Goal: Task Accomplishment & Management: Use online tool/utility

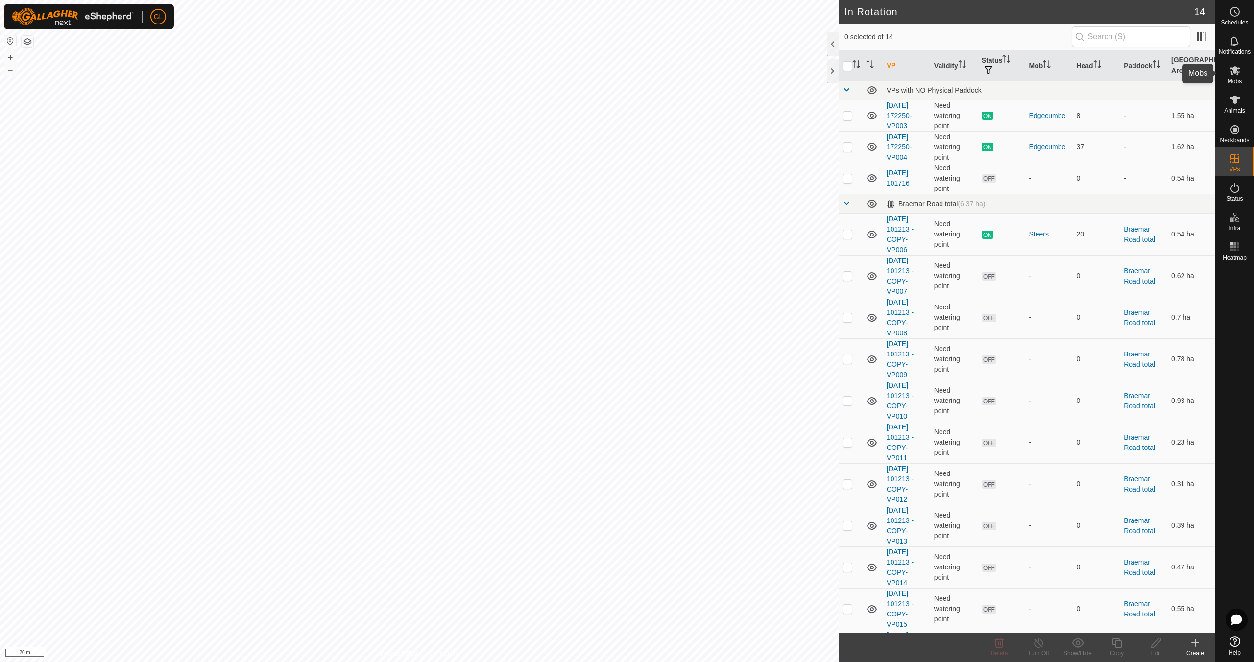
click at [1235, 73] on icon at bounding box center [1235, 71] width 12 height 12
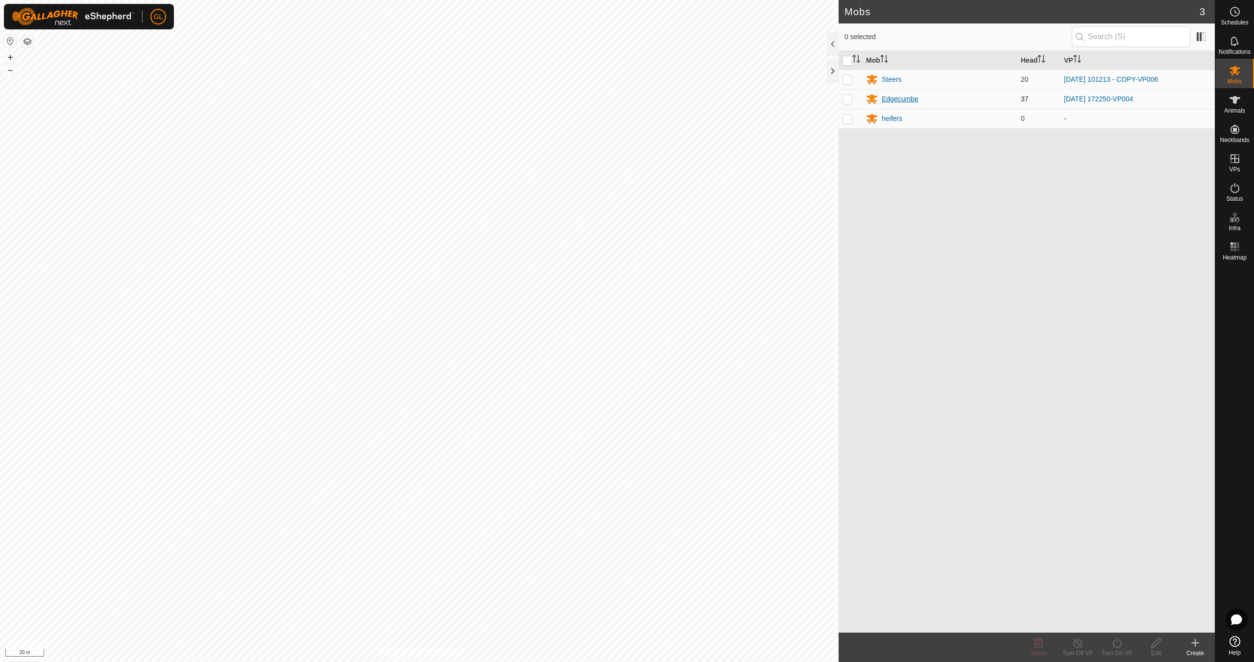
click at [898, 99] on div "Edgecumbe" at bounding box center [900, 99] width 37 height 10
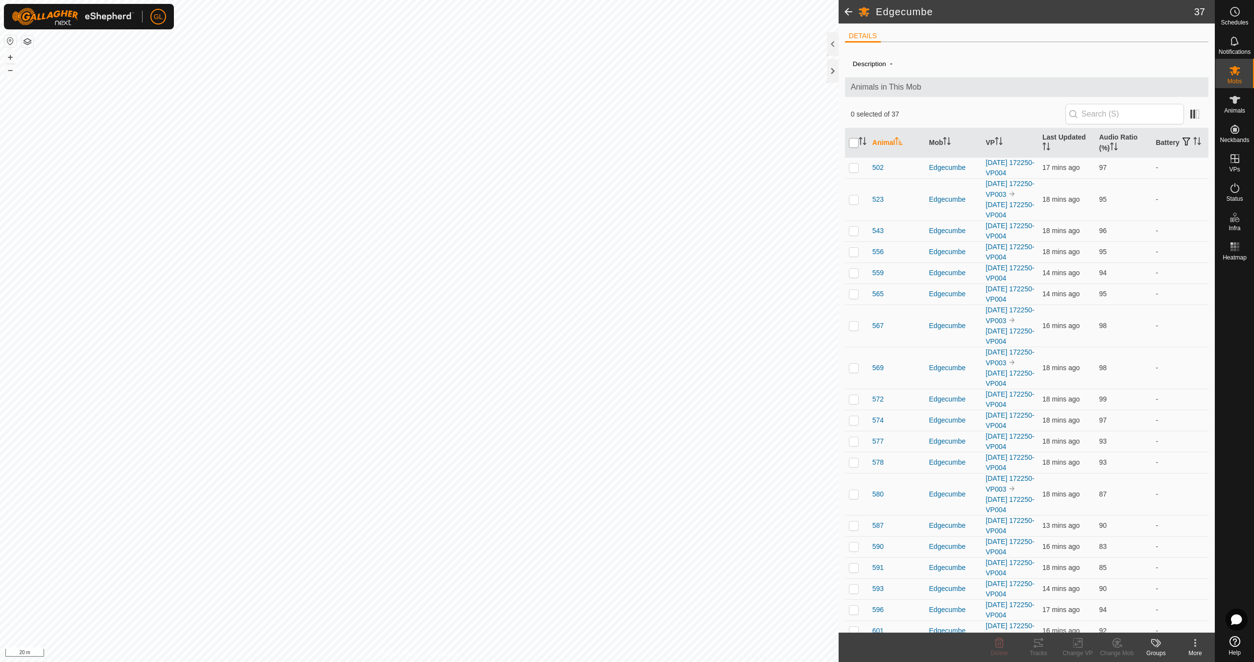
click at [855, 142] on input "checkbox" at bounding box center [854, 143] width 10 height 10
checkbox input "true"
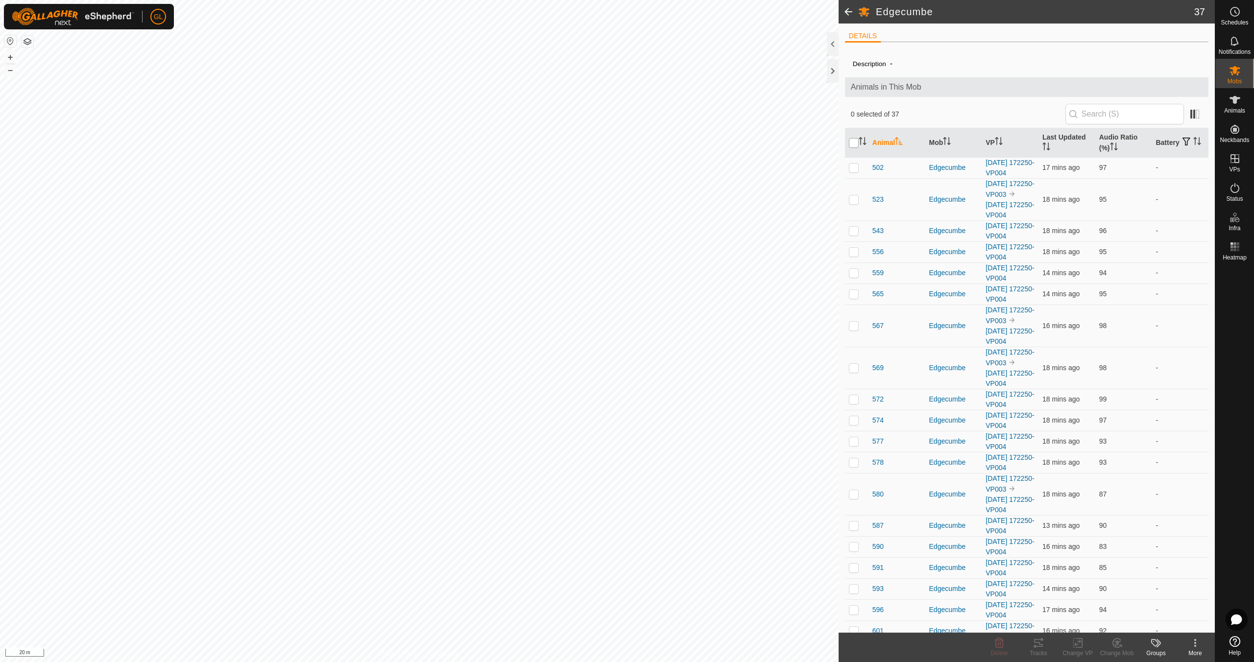
checkbox input "true"
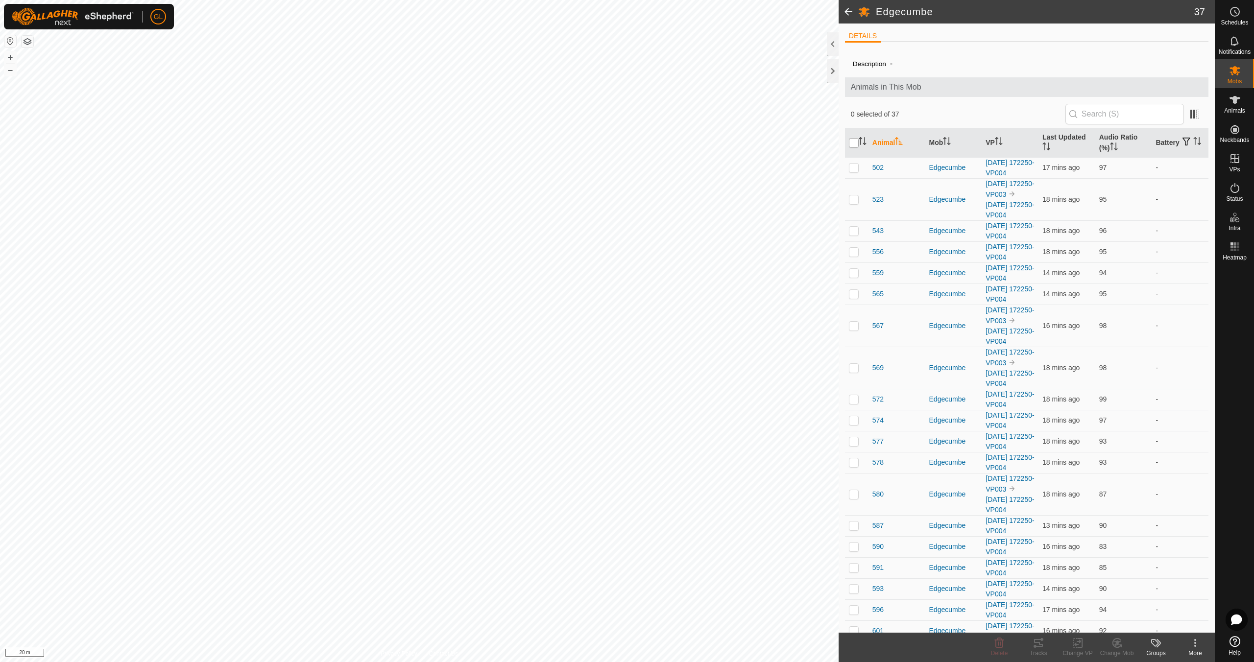
checkbox input "true"
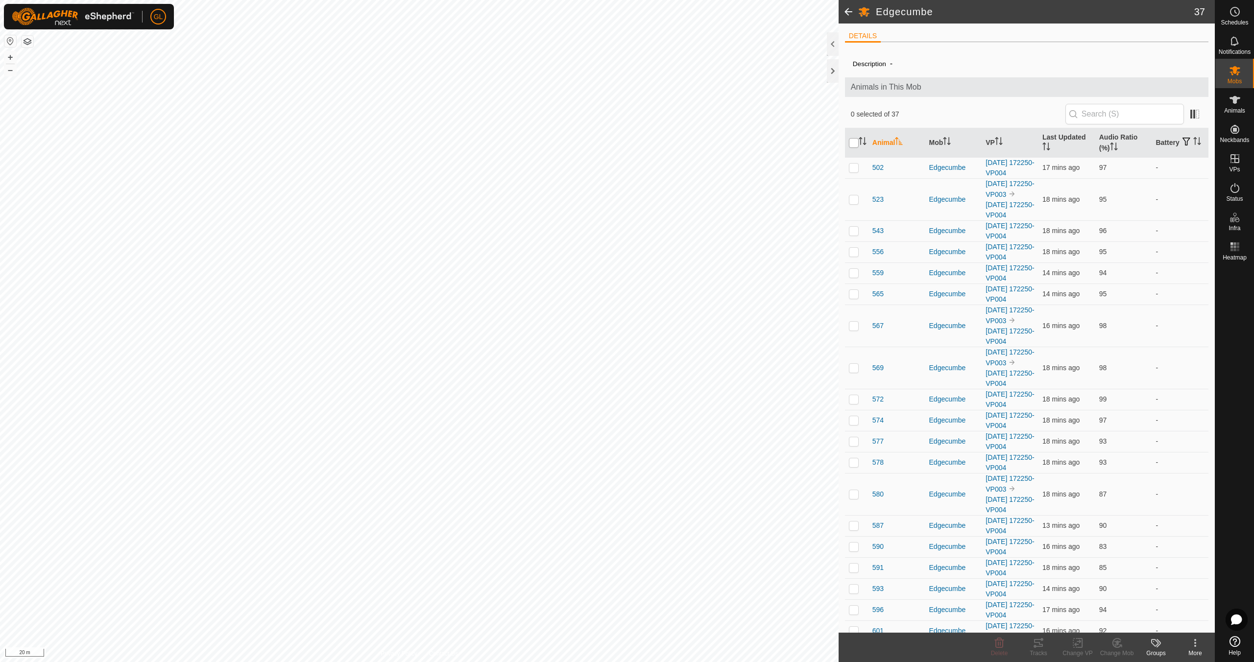
checkbox input "true"
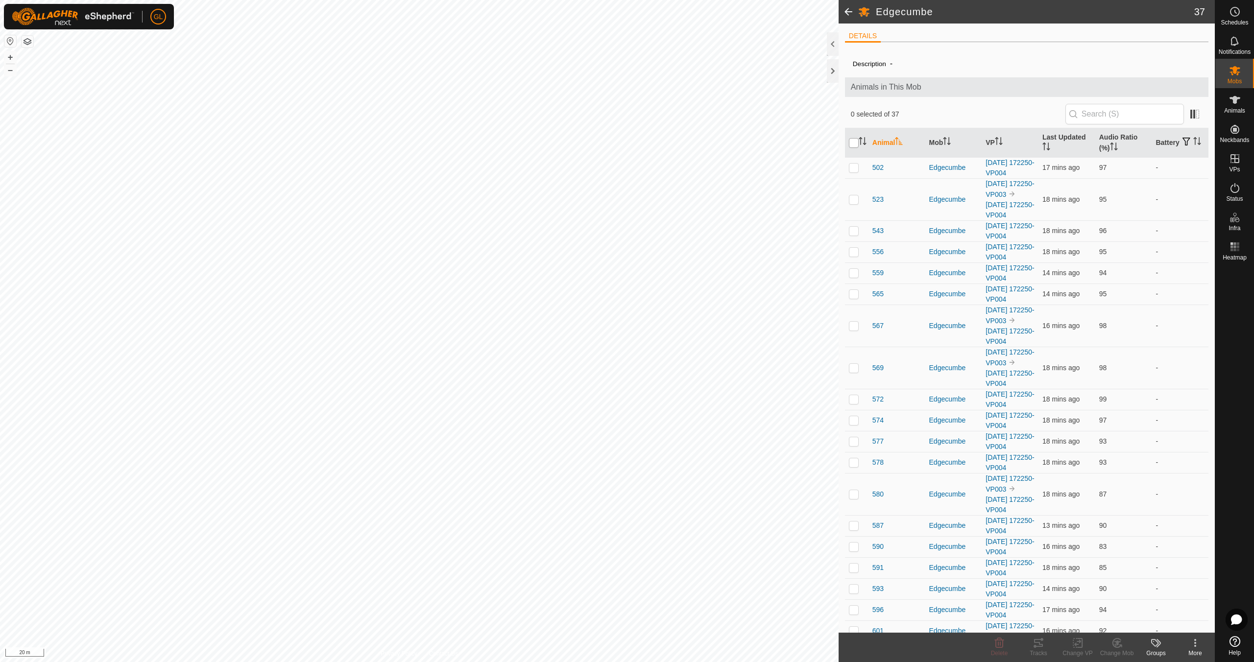
checkbox input "true"
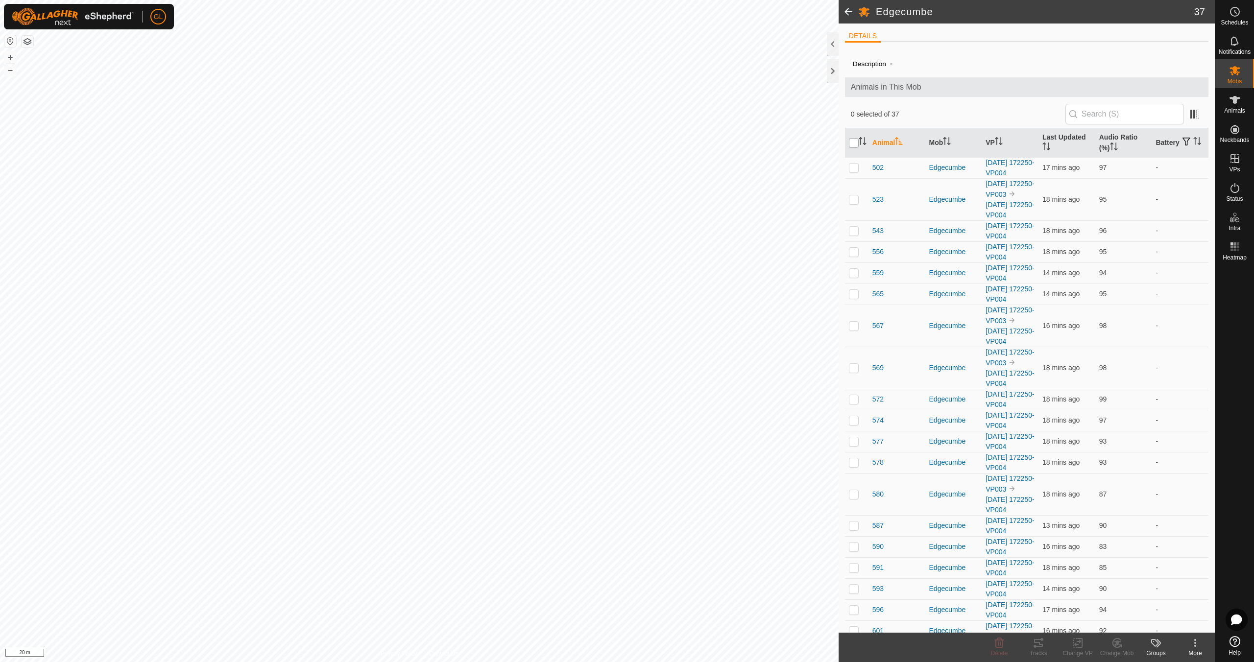
checkbox input "true"
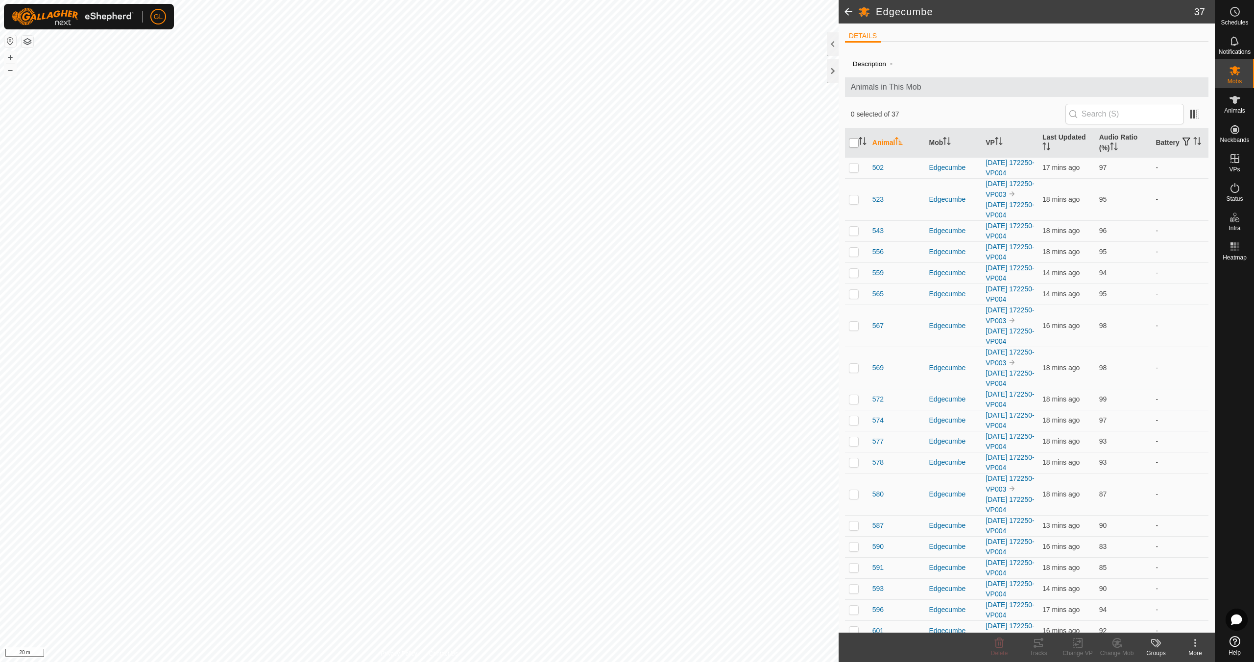
checkbox input "true"
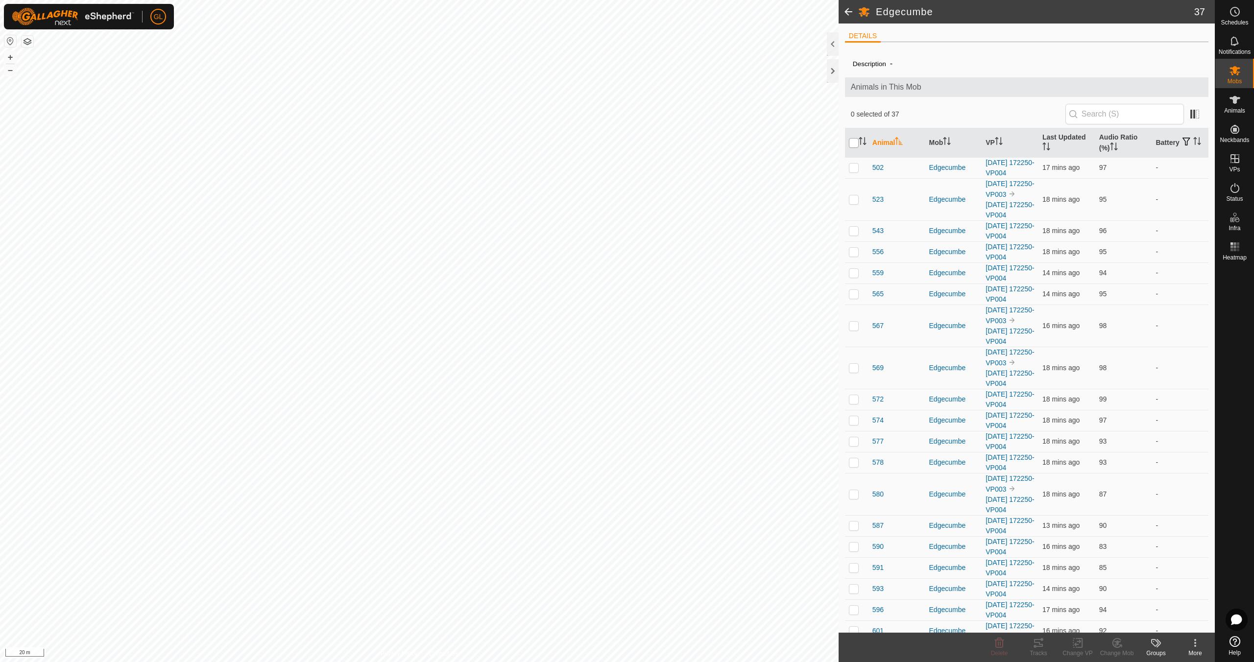
checkbox input "true"
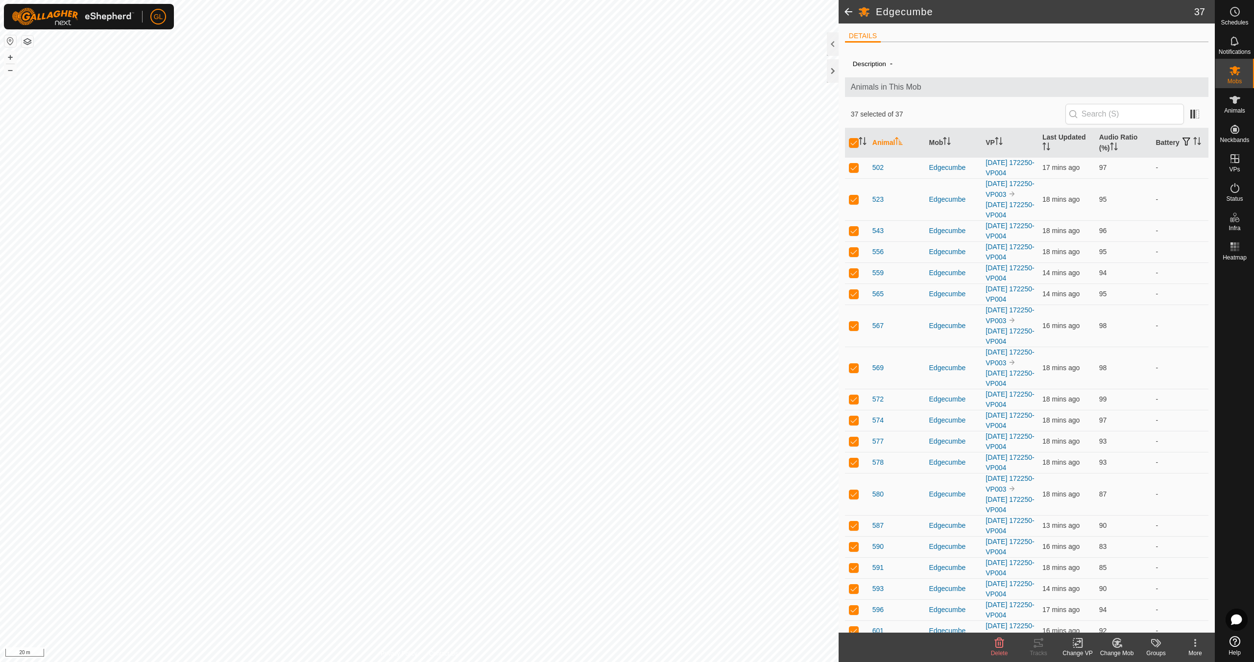
click at [1078, 644] on icon at bounding box center [1078, 643] width 12 height 12
click at [1093, 600] on link "Choose VP..." at bounding box center [1107, 601] width 97 height 20
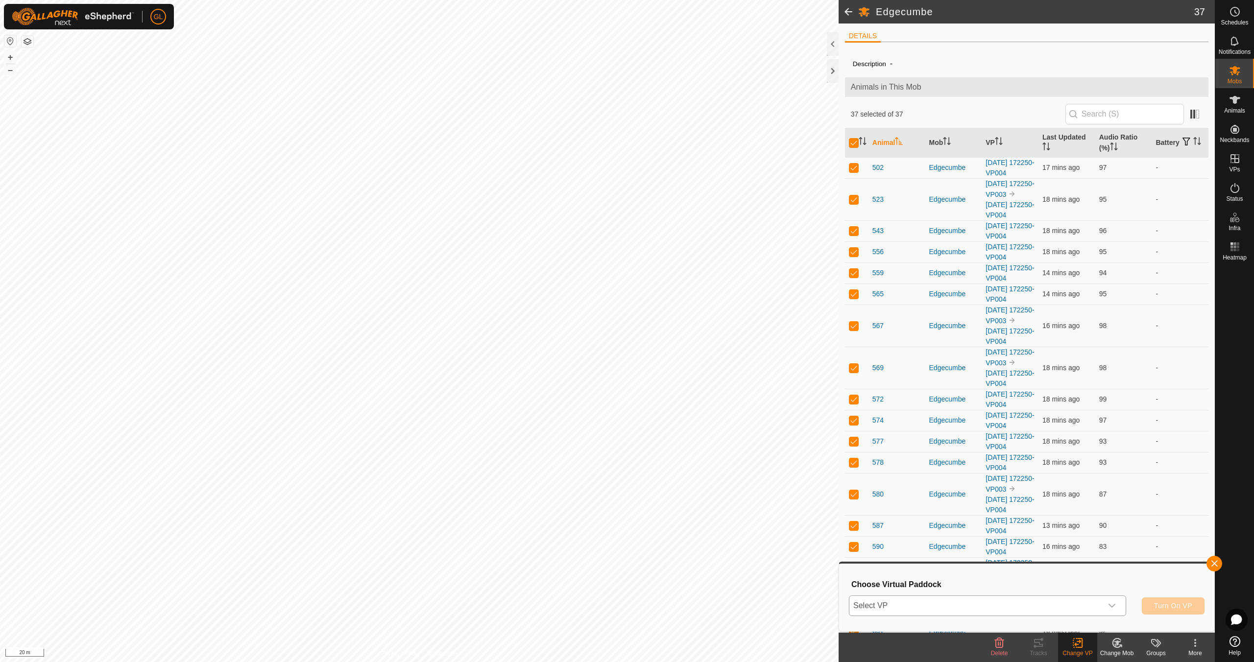
click at [1114, 605] on icon "dropdown trigger" at bounding box center [1112, 606] width 7 height 4
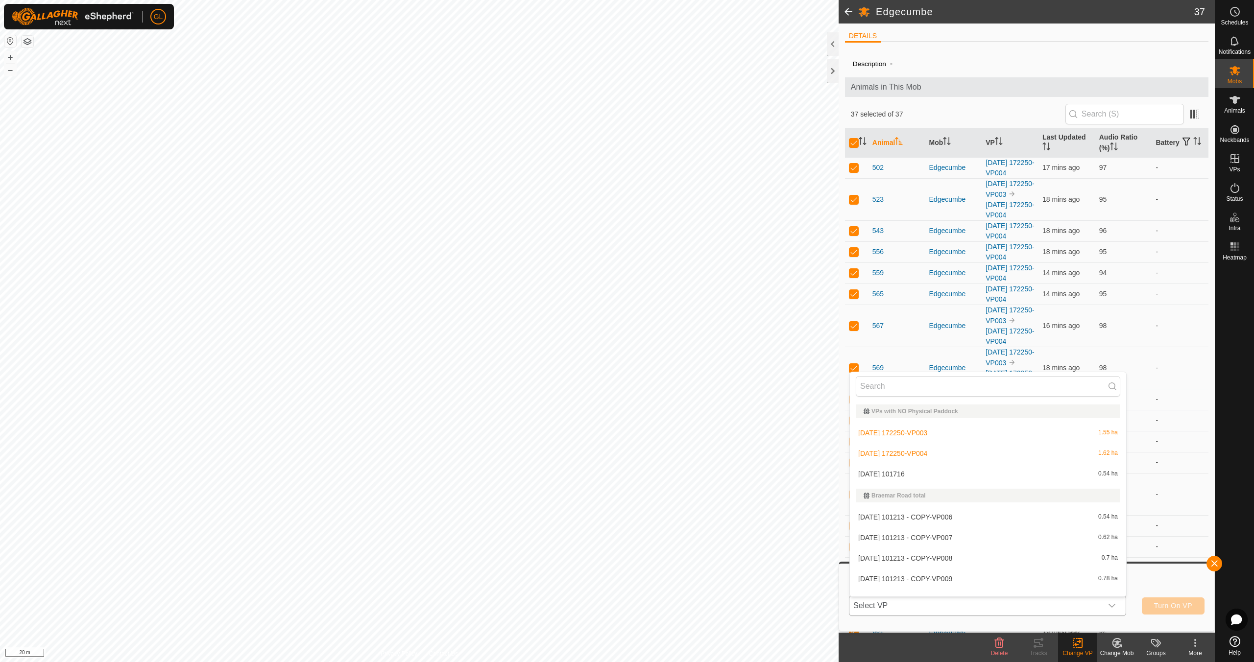
scroll to position [13, 0]
click at [938, 462] on li "[DATE] 101716 0.54 ha" at bounding box center [988, 462] width 276 height 20
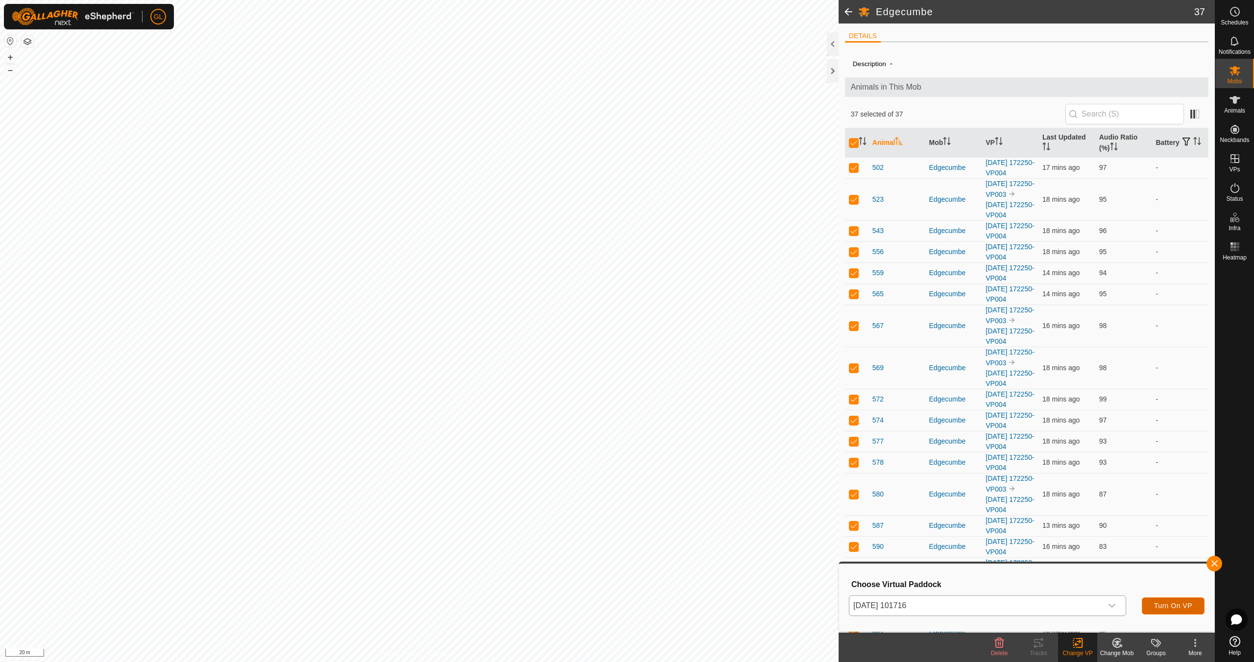
click at [1175, 607] on span "Turn On VP" at bounding box center [1173, 606] width 38 height 8
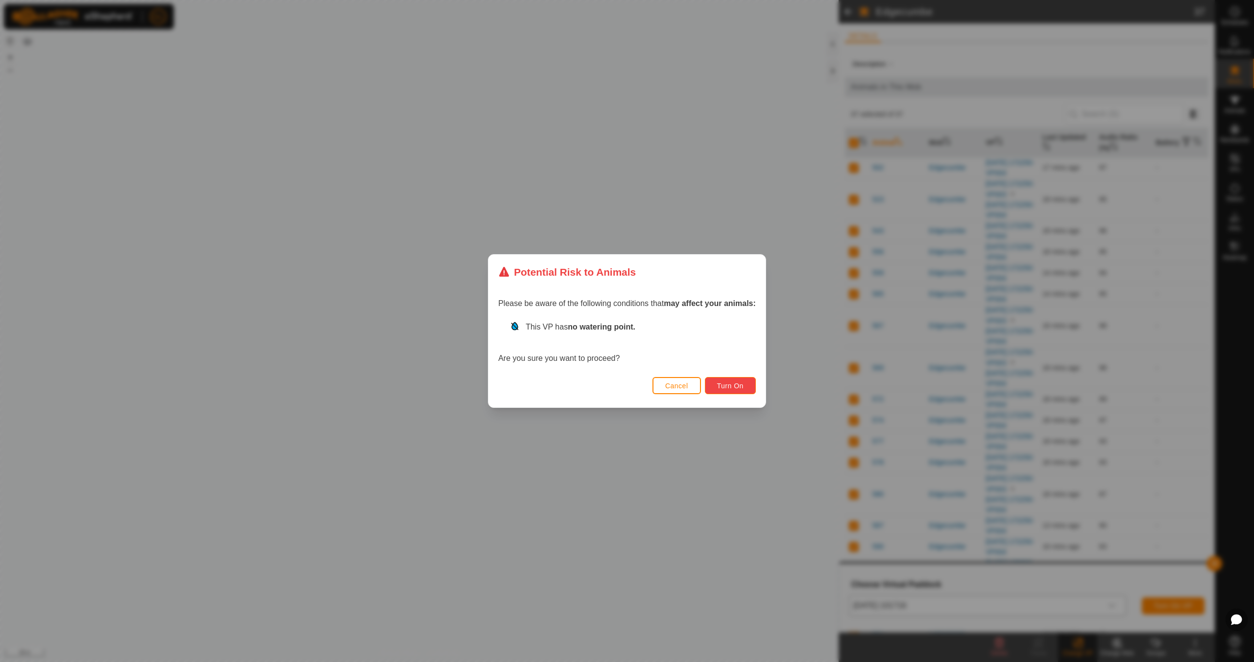
click at [729, 388] on span "Turn On" at bounding box center [730, 386] width 26 height 8
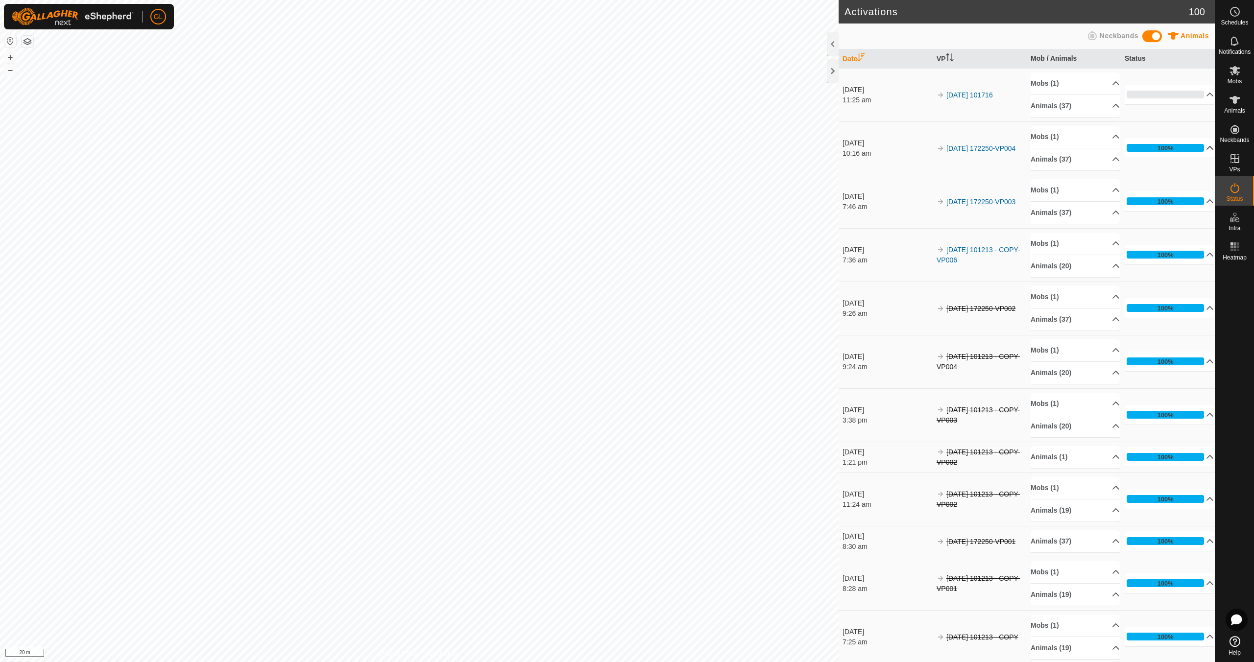
click at [1196, 146] on p-accordion-header "100%" at bounding box center [1169, 148] width 89 height 20
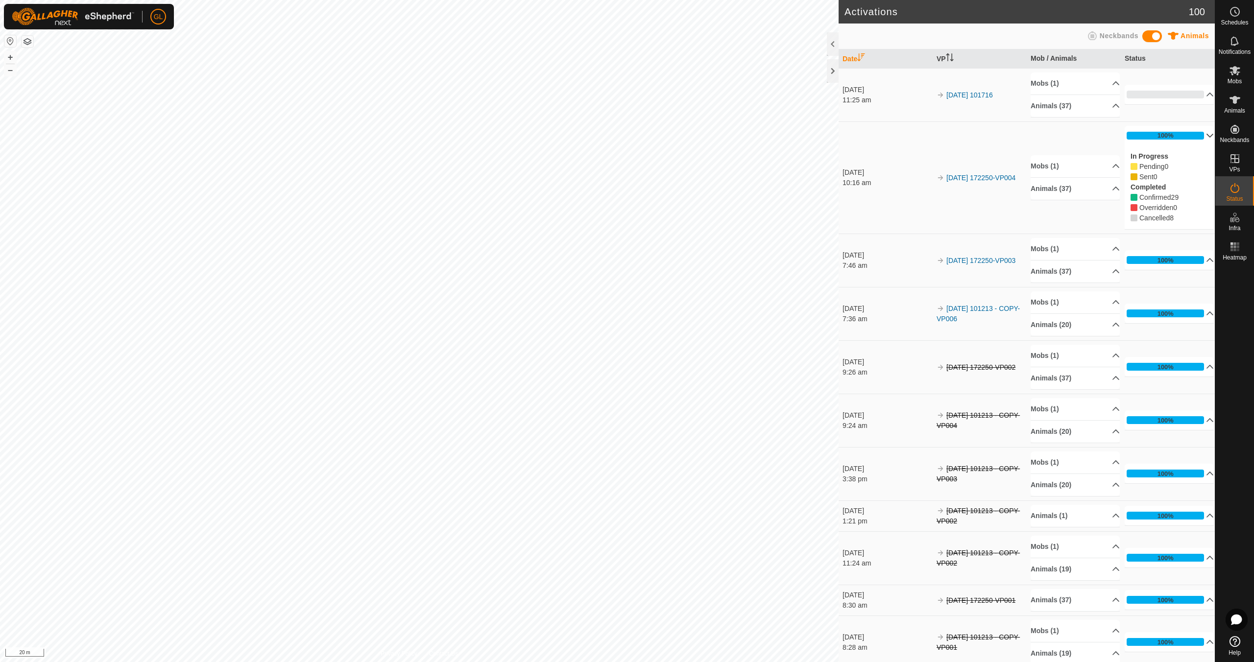
click at [1199, 136] on p-accordion-header "100%" at bounding box center [1169, 136] width 89 height 20
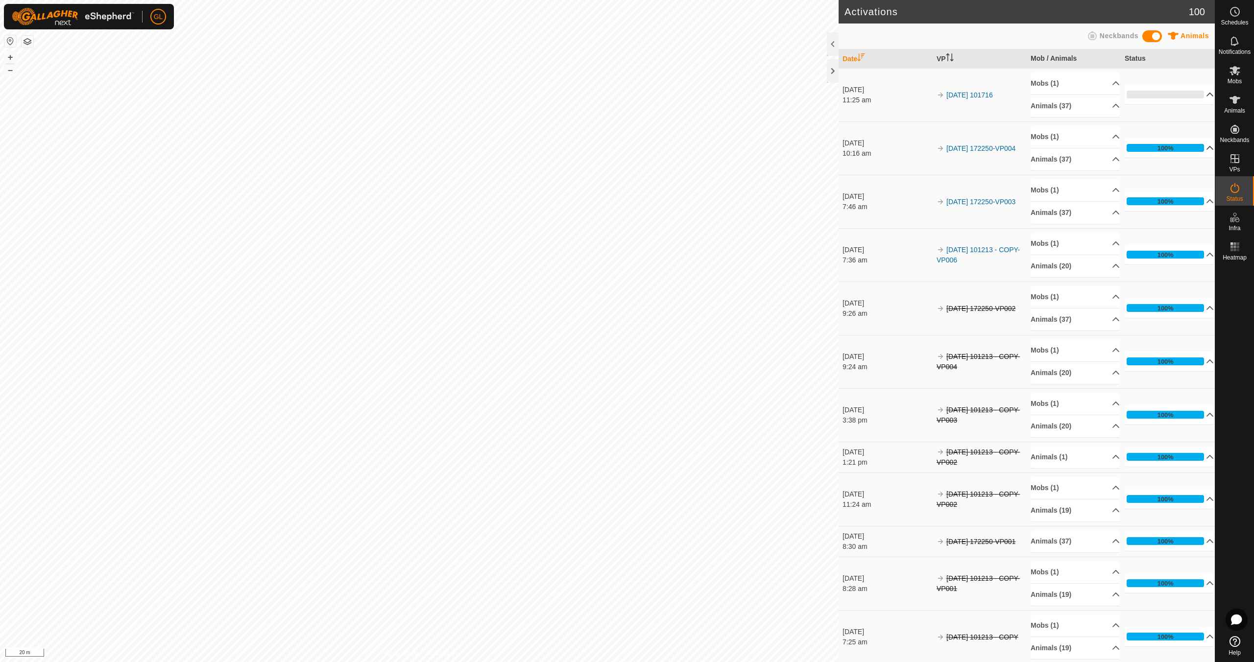
click at [1199, 94] on p-accordion-header "0%" at bounding box center [1169, 95] width 89 height 20
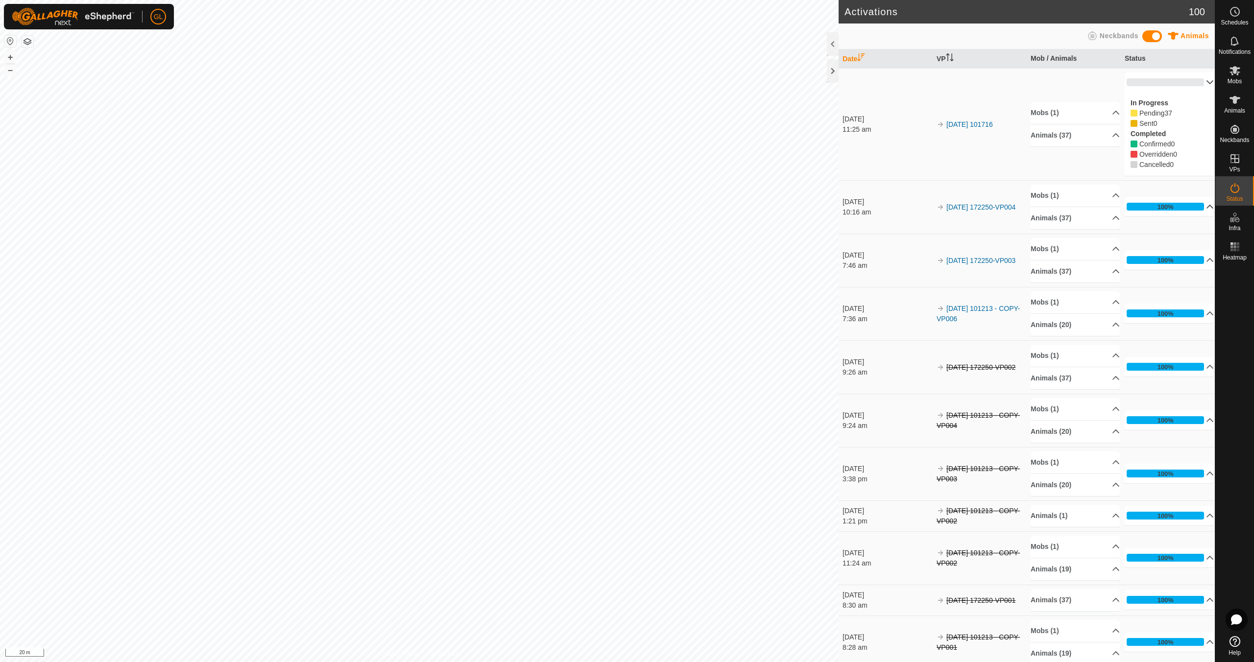
click at [1198, 82] on p-accordion-header "0%" at bounding box center [1169, 83] width 89 height 20
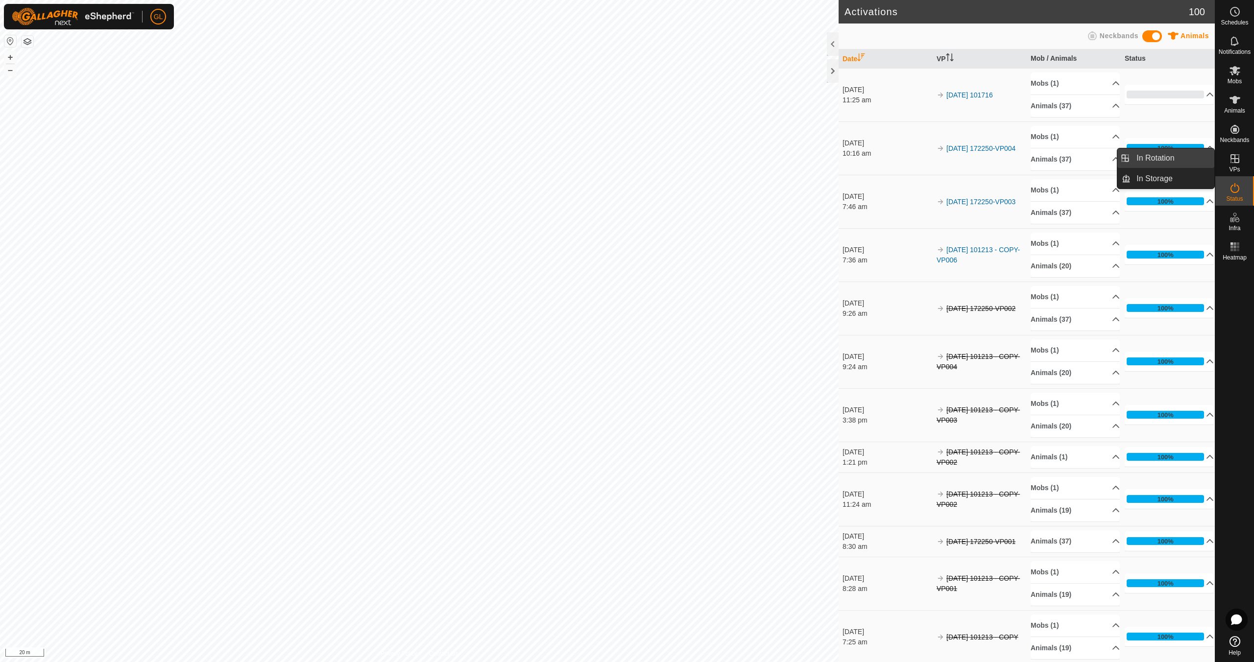
click at [1173, 158] on link "In Rotation" at bounding box center [1173, 158] width 84 height 20
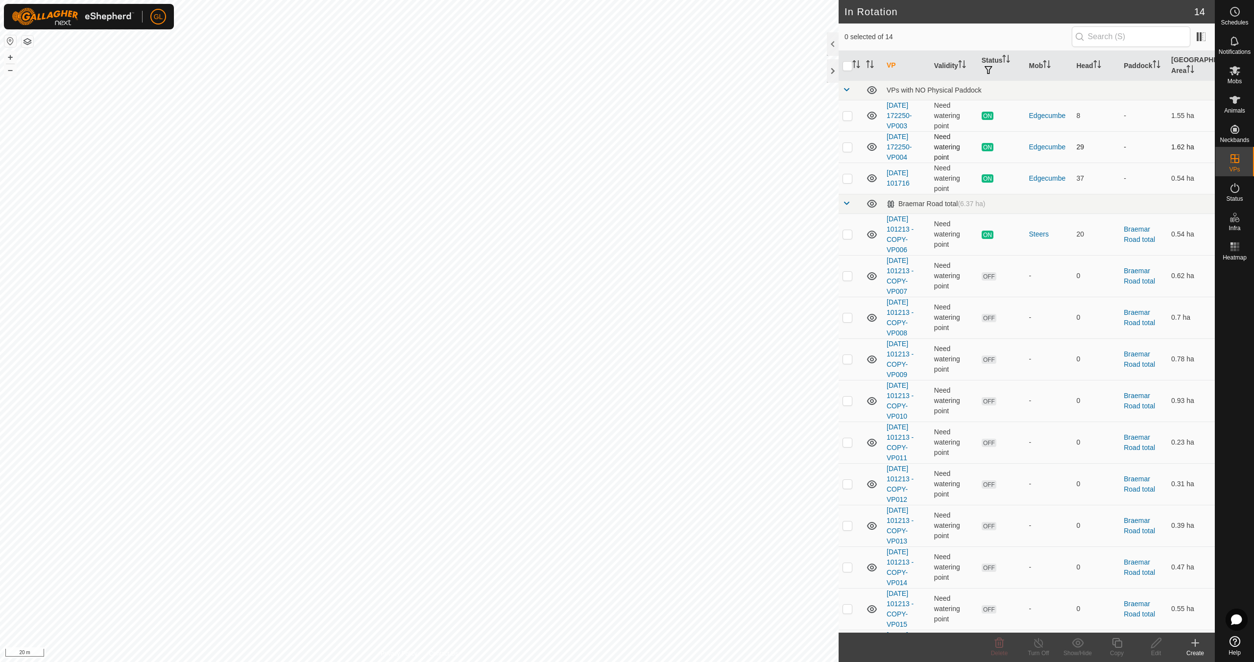
click at [846, 146] on p-checkbox at bounding box center [848, 147] width 10 height 8
checkbox input "false"
click at [845, 116] on p-checkbox at bounding box center [848, 116] width 10 height 8
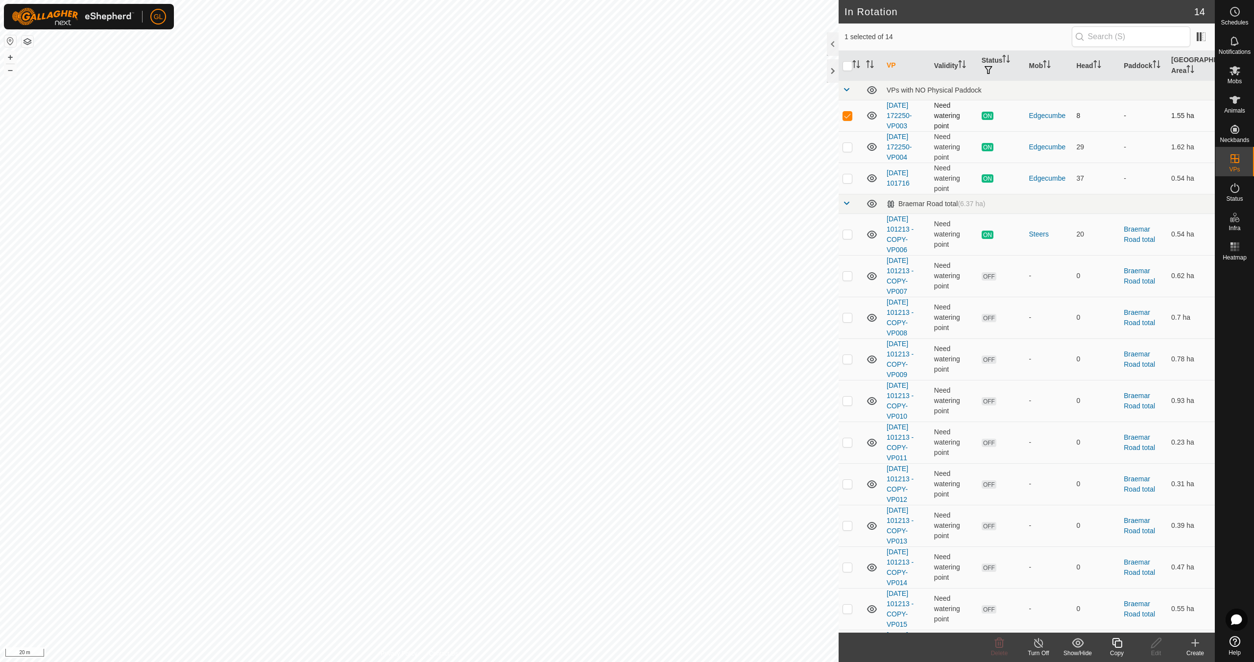
checkbox input "false"
click at [850, 178] on p-checkbox at bounding box center [848, 178] width 10 height 8
click at [851, 178] on p-checkbox at bounding box center [848, 178] width 10 height 8
checkbox input "false"
